Goal: Information Seeking & Learning: Understand process/instructions

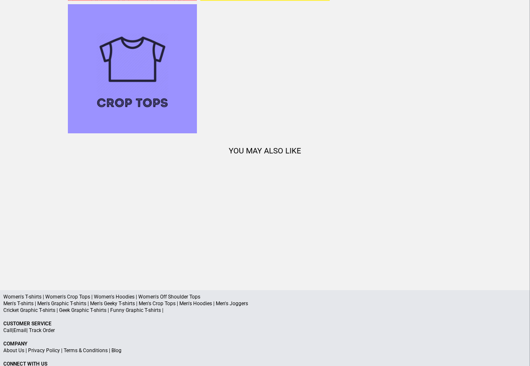
scroll to position [858, 0]
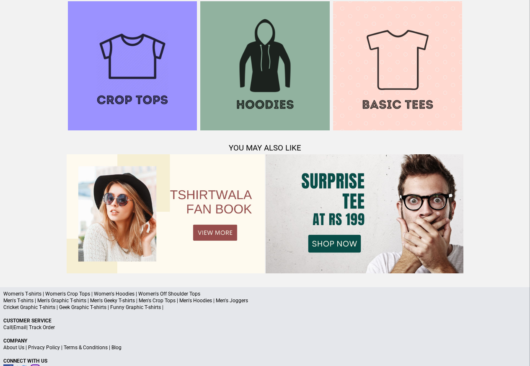
click at [80, 348] on link "Terms & Conditions" at bounding box center [86, 348] width 44 height 6
